Goal: Information Seeking & Learning: Learn about a topic

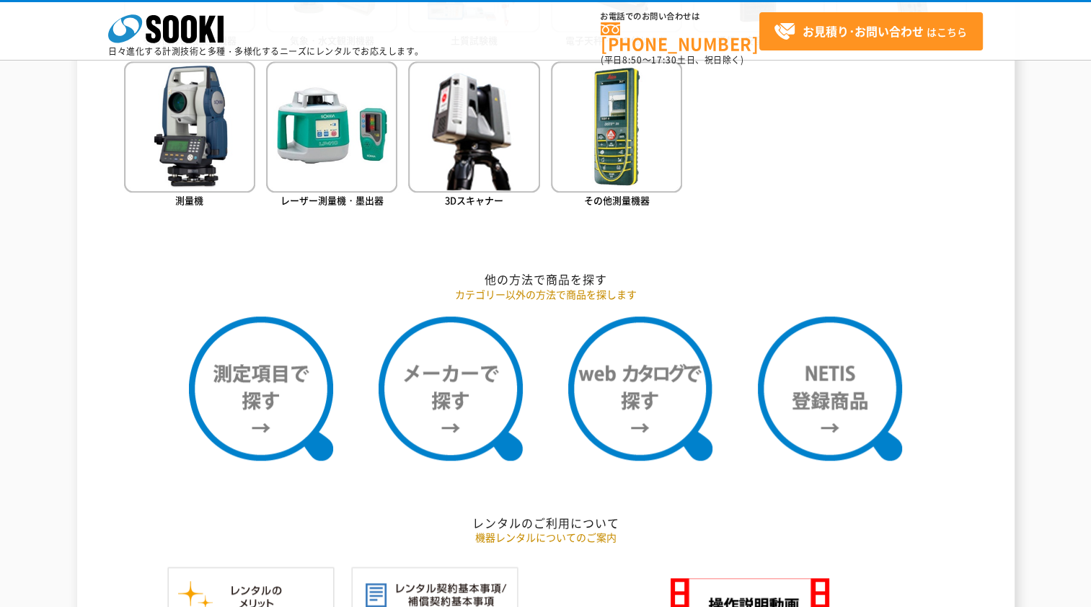
scroll to position [1010, 0]
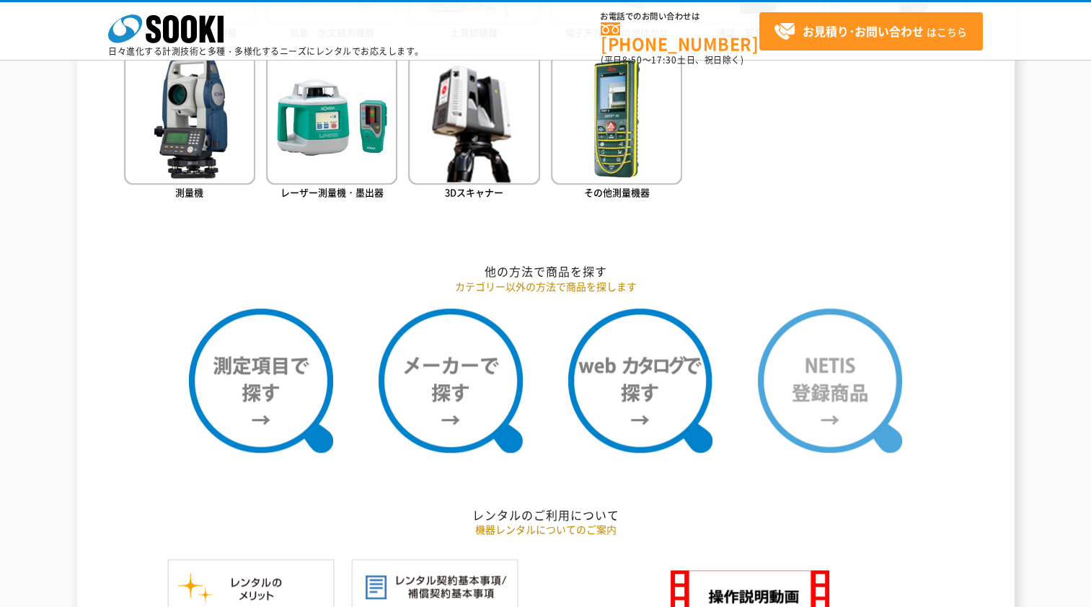
click at [828, 354] on img at bounding box center [830, 381] width 144 height 144
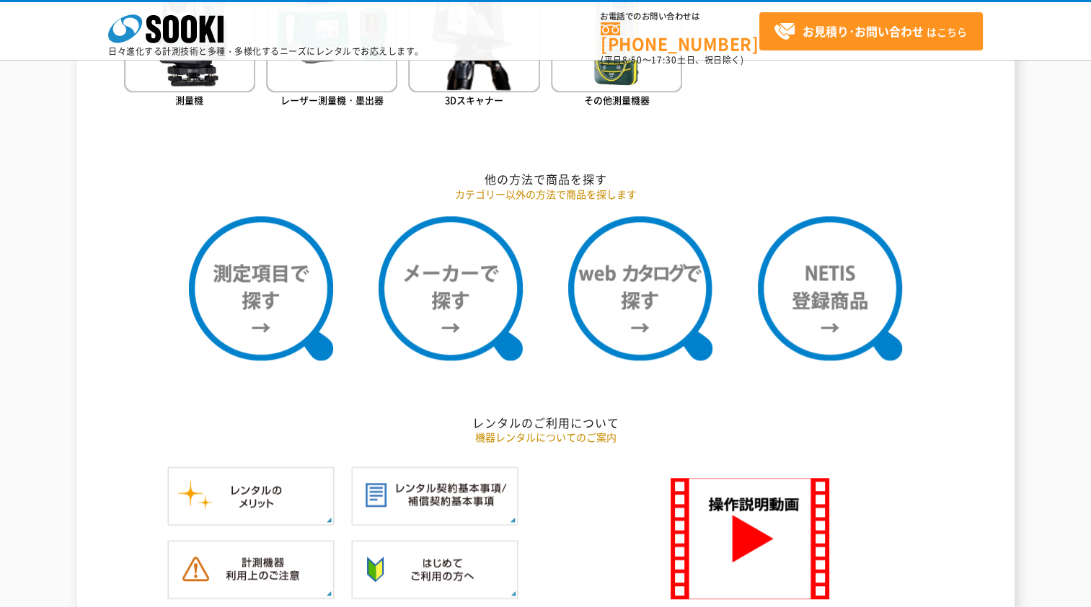
scroll to position [1298, 0]
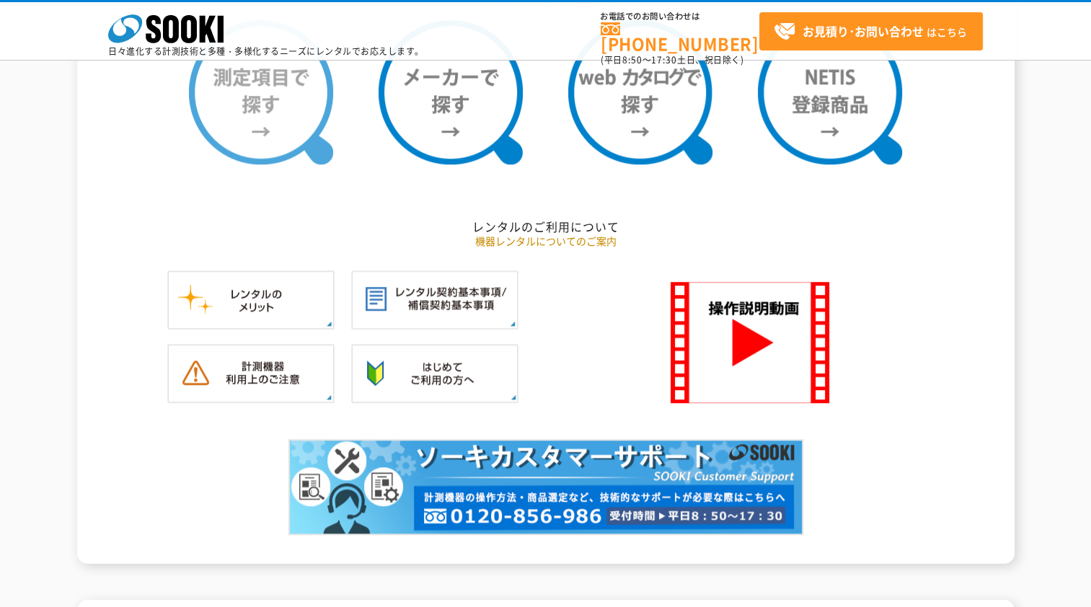
click at [273, 121] on img at bounding box center [261, 92] width 144 height 144
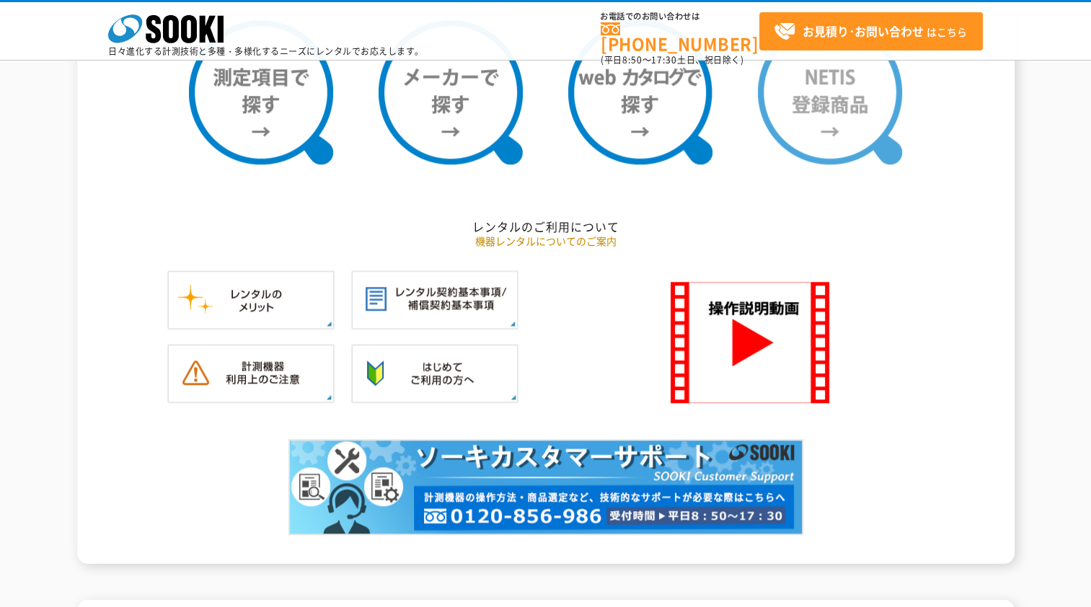
click at [837, 134] on img at bounding box center [830, 92] width 144 height 144
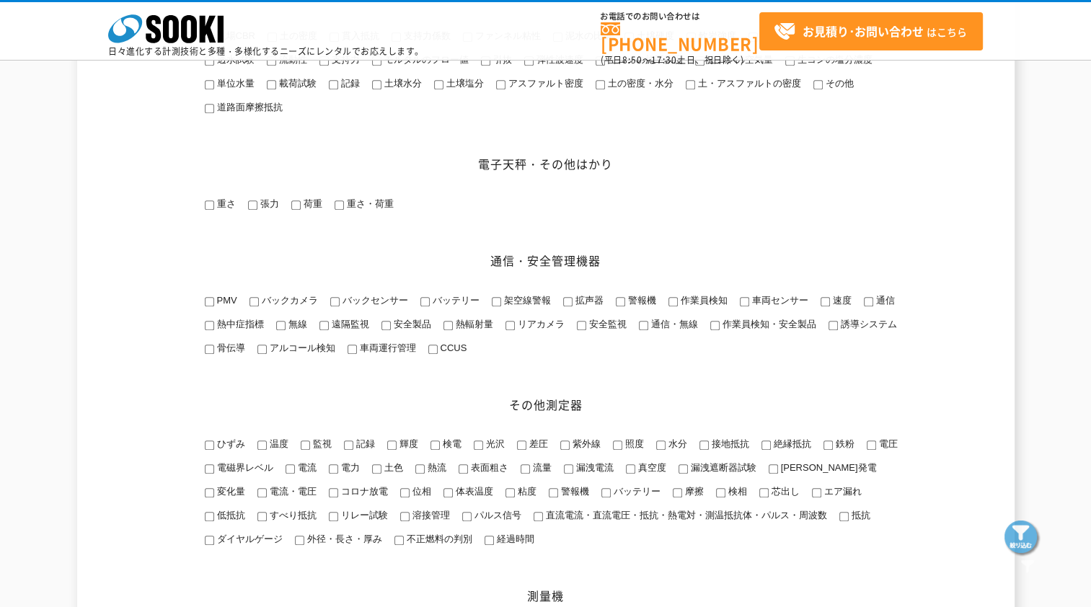
scroll to position [1334, 0]
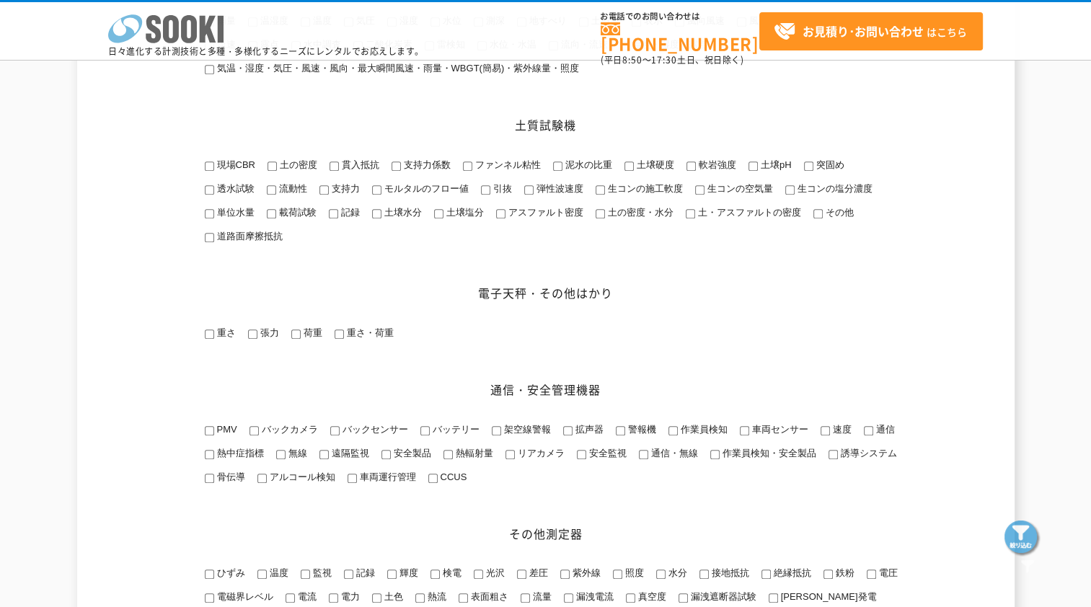
click at [180, 22] on icon "株式会社 ソーキ" at bounding box center [165, 28] width 115 height 29
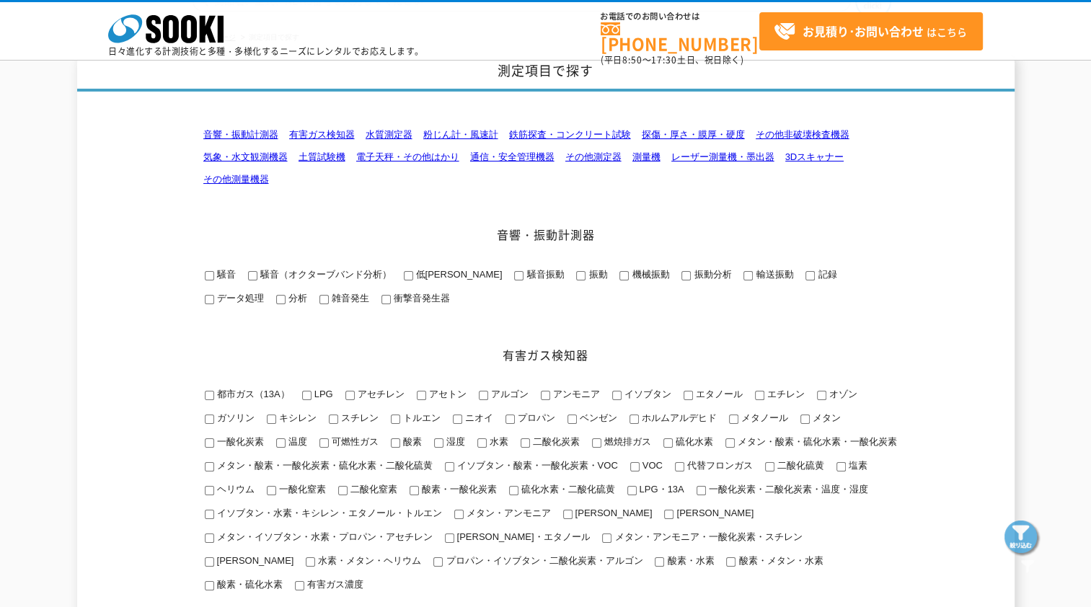
scroll to position [0, 0]
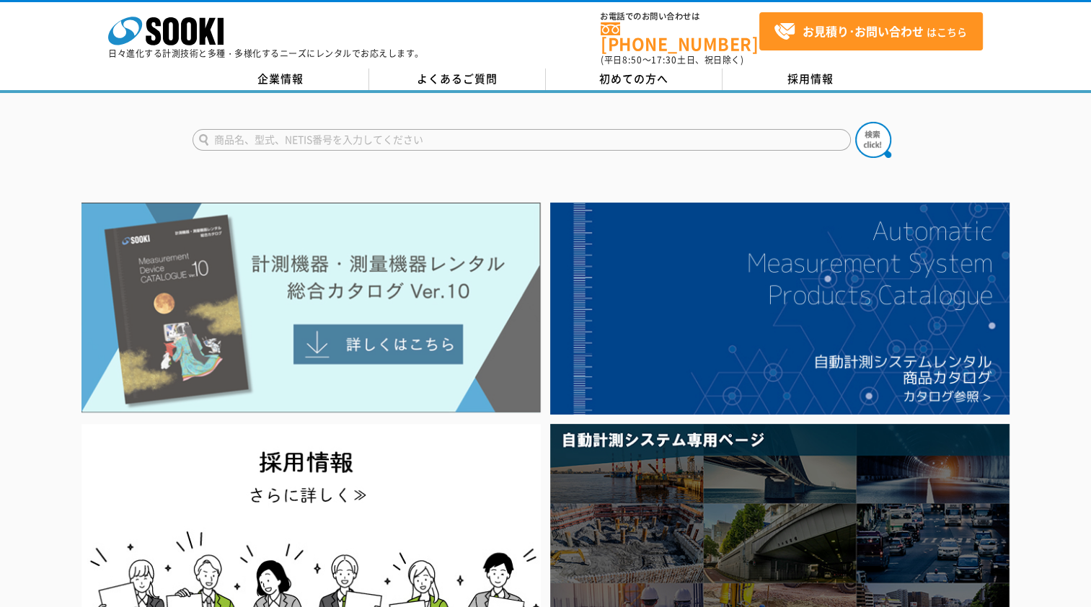
click at [400, 329] on img at bounding box center [310, 308] width 459 height 211
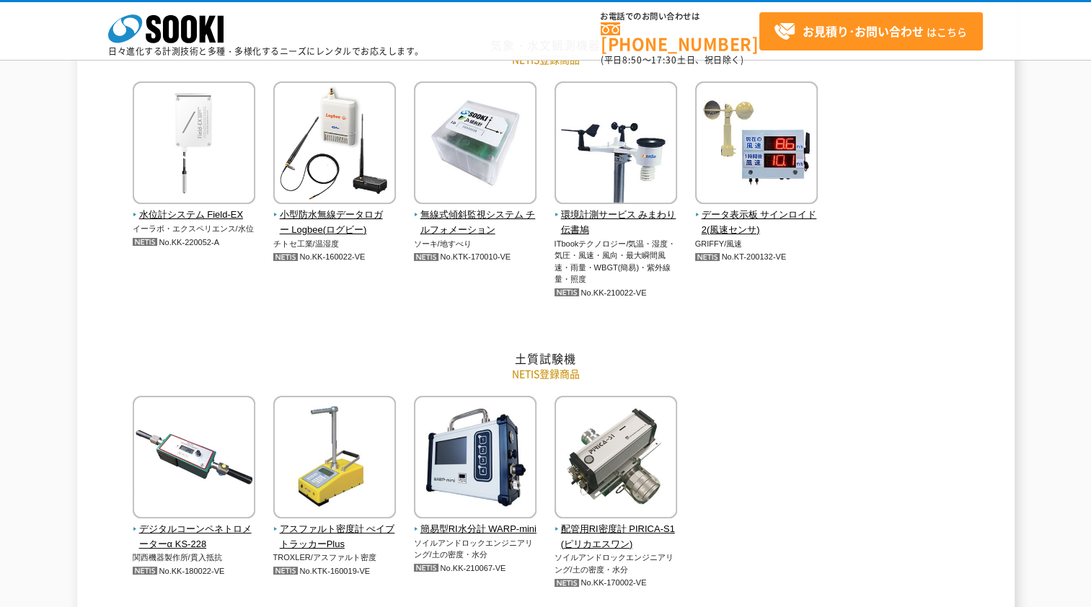
scroll to position [1875, 0]
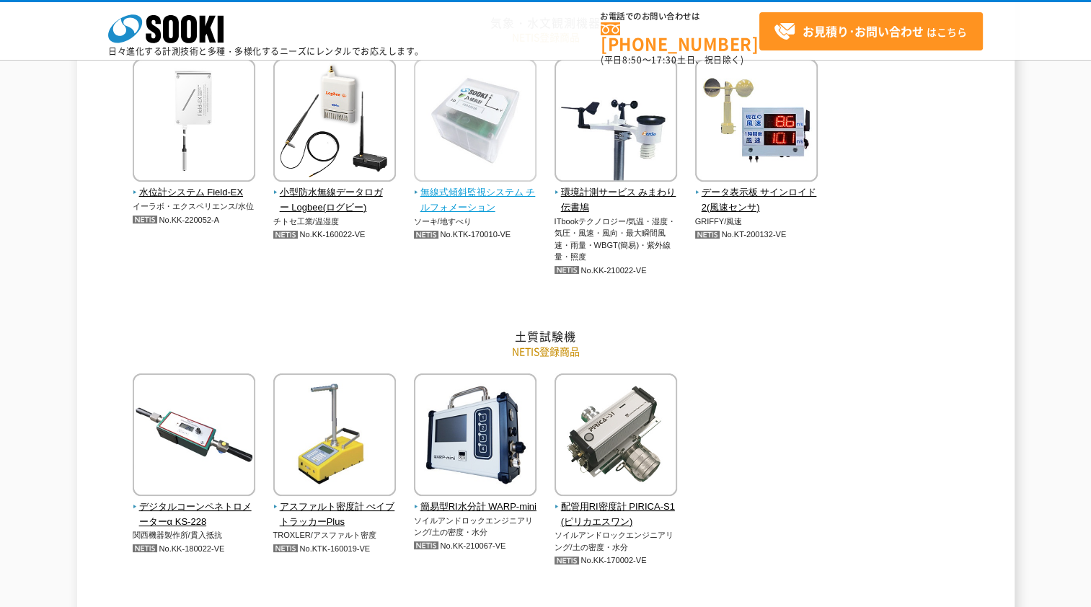
click at [476, 201] on span "無線式傾斜監視システム チルフォメーション" at bounding box center [475, 200] width 123 height 30
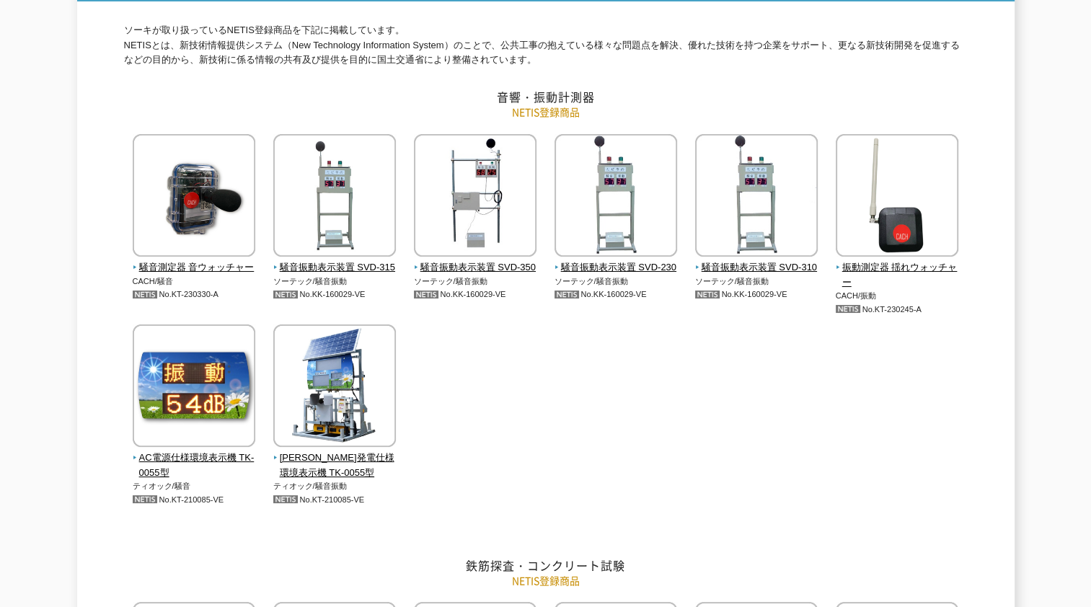
scroll to position [0, 0]
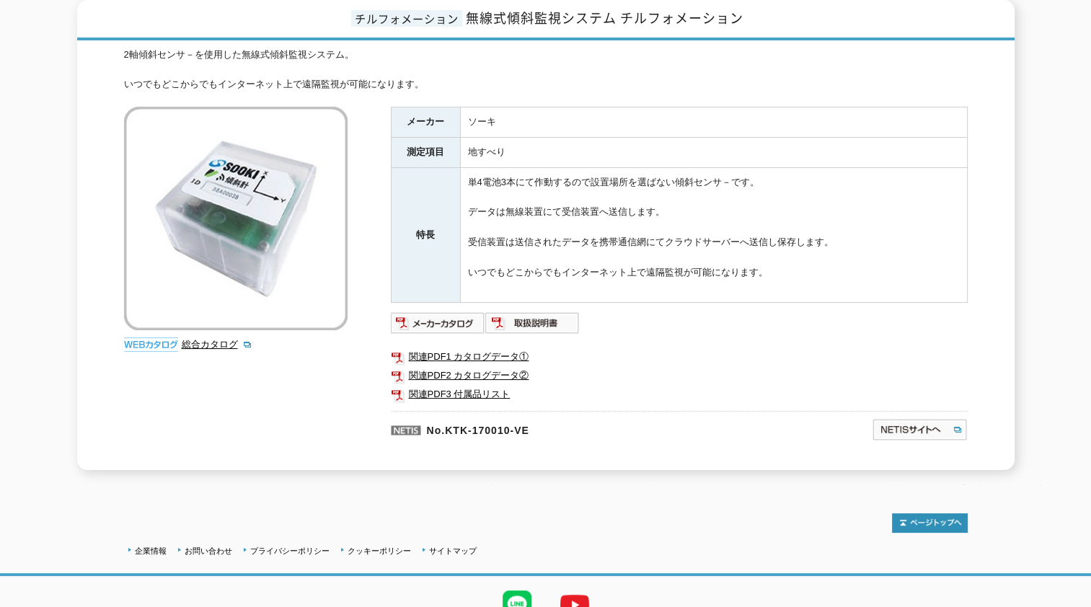
scroll to position [216, 0]
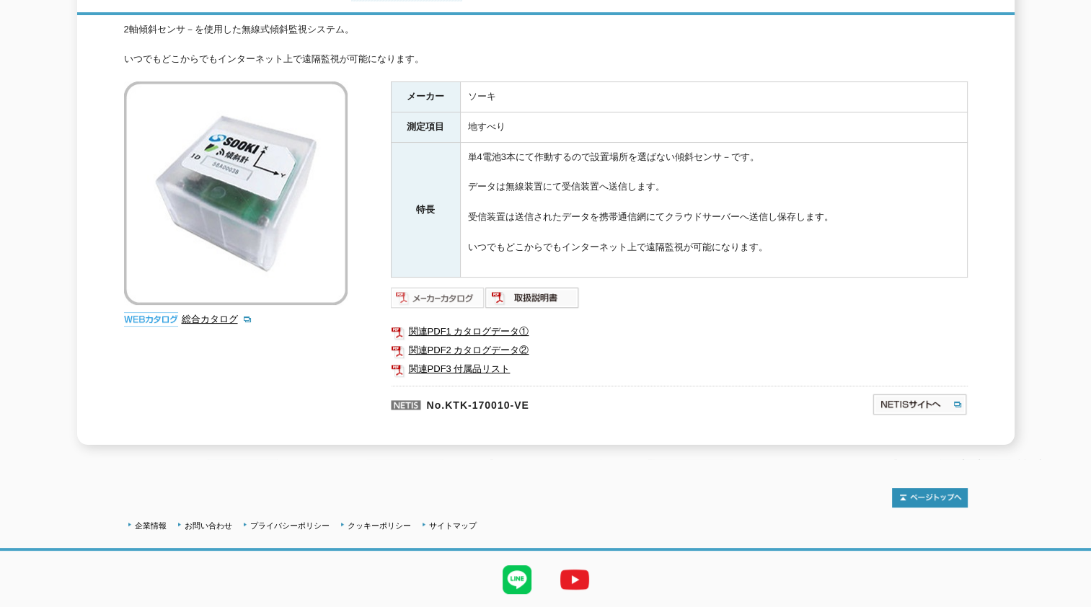
click at [417, 286] on img at bounding box center [438, 297] width 94 height 23
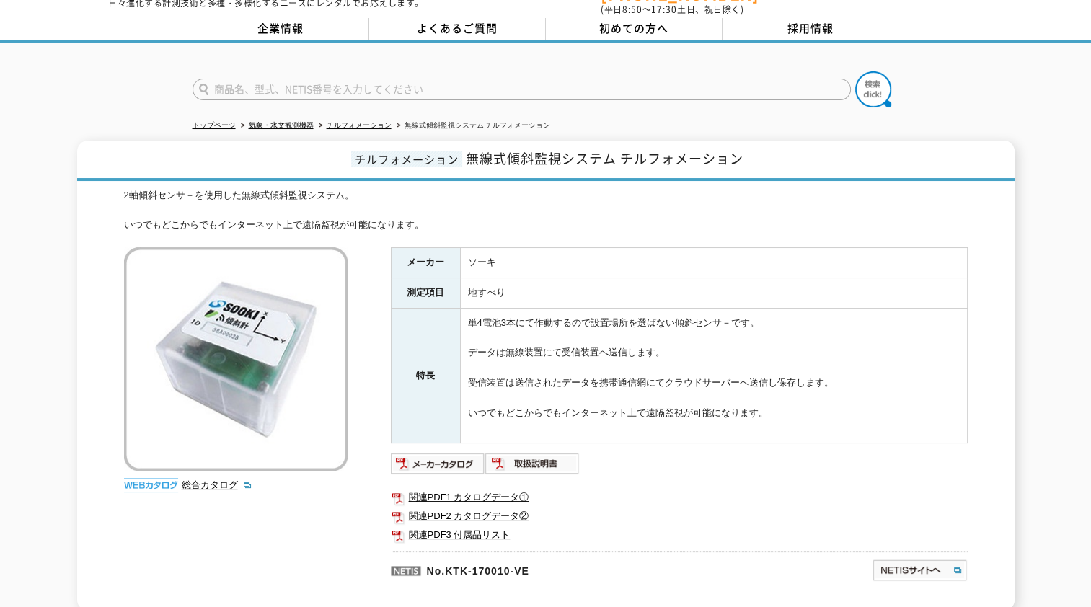
scroll to position [0, 0]
